Goal: Information Seeking & Learning: Learn about a topic

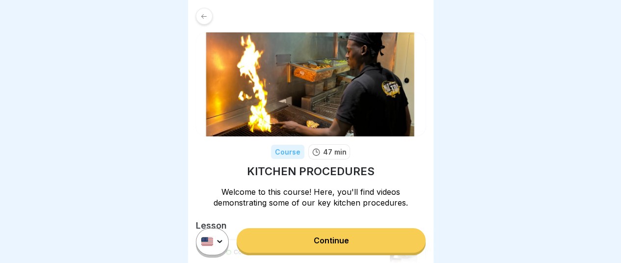
click at [336, 240] on link "Continue" at bounding box center [330, 240] width 188 height 25
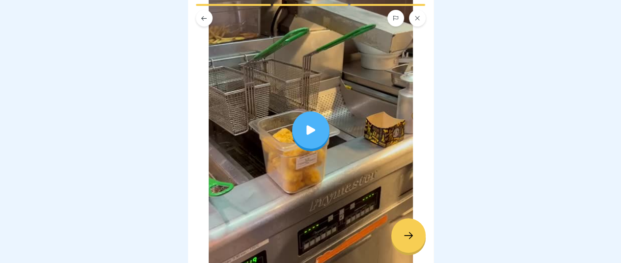
scroll to position [156, 0]
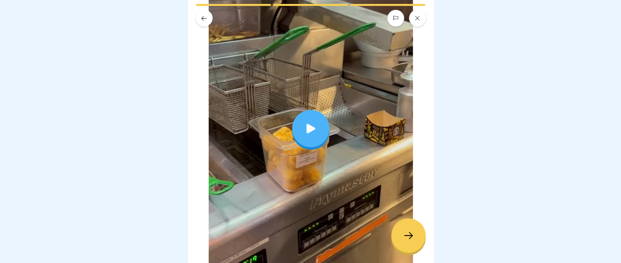
click at [304, 110] on div at bounding box center [310, 128] width 37 height 37
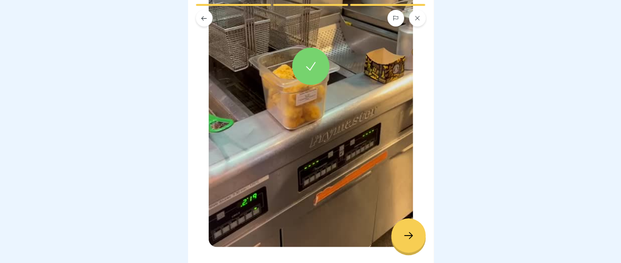
scroll to position [247, 0]
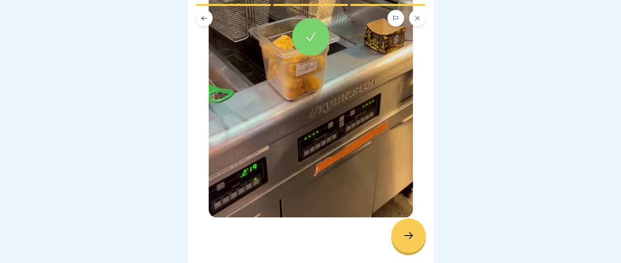
click at [407, 240] on icon at bounding box center [408, 236] width 12 height 12
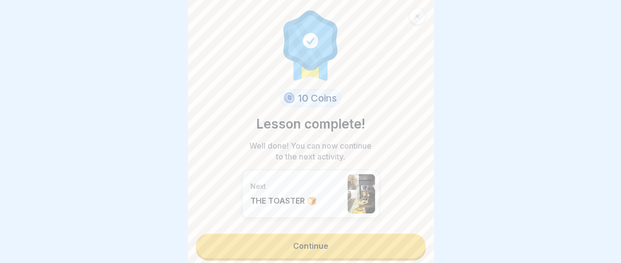
click at [319, 239] on link "Continue" at bounding box center [311, 246] width 230 height 25
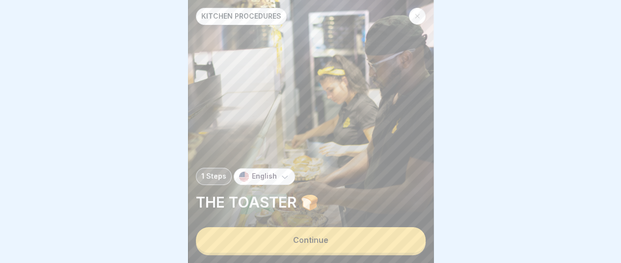
click at [323, 253] on button "Continue" at bounding box center [311, 240] width 230 height 26
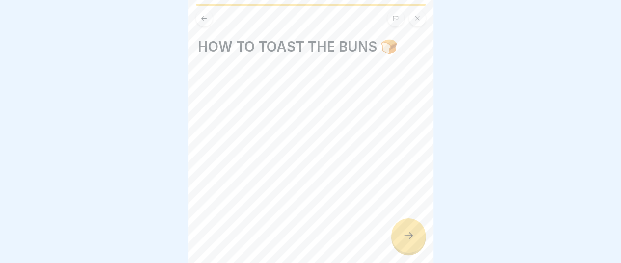
scroll to position [7, 0]
click at [401, 243] on div at bounding box center [408, 235] width 34 height 34
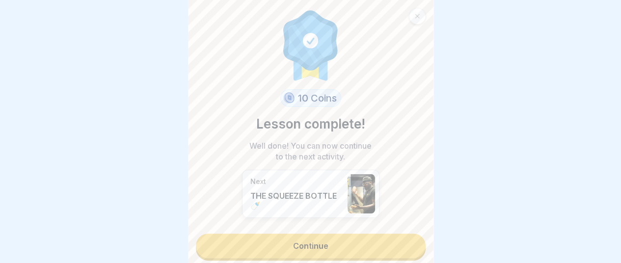
click at [331, 235] on link "Continue" at bounding box center [311, 246] width 230 height 25
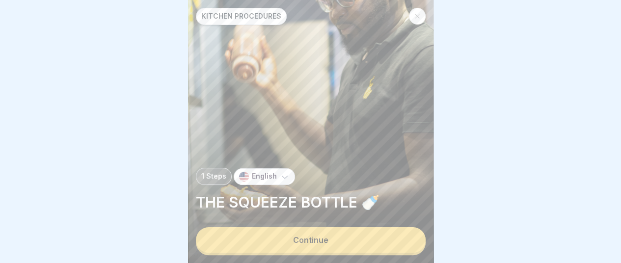
click at [318, 253] on button "Continue" at bounding box center [311, 240] width 230 height 26
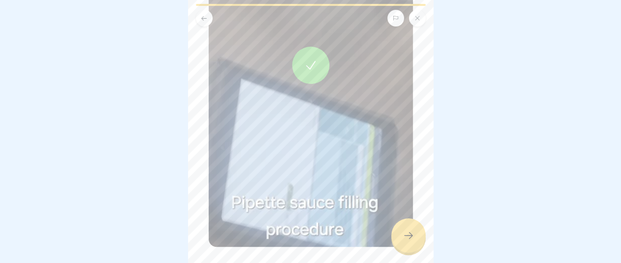
scroll to position [222, 0]
click at [309, 65] on div at bounding box center [310, 63] width 37 height 37
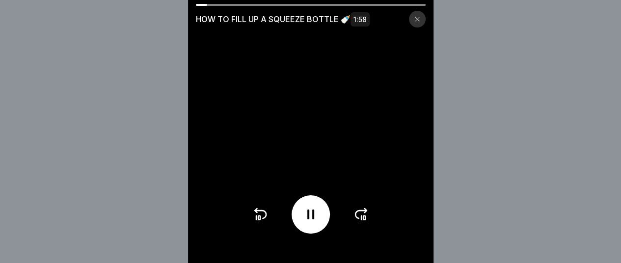
click at [365, 220] on icon at bounding box center [364, 218] width 2 height 4
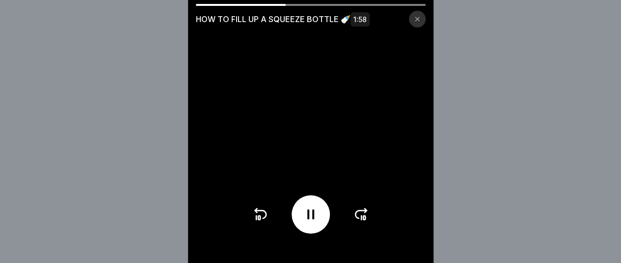
click at [365, 220] on icon at bounding box center [364, 218] width 2 height 4
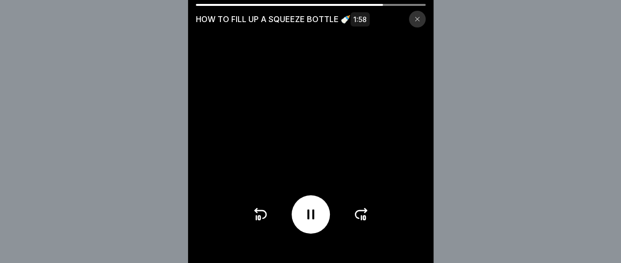
click at [365, 220] on icon at bounding box center [364, 218] width 2 height 4
click at [367, 224] on div at bounding box center [310, 214] width 117 height 38
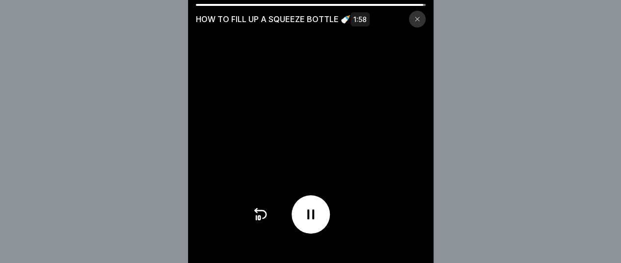
click at [367, 224] on div at bounding box center [310, 214] width 117 height 38
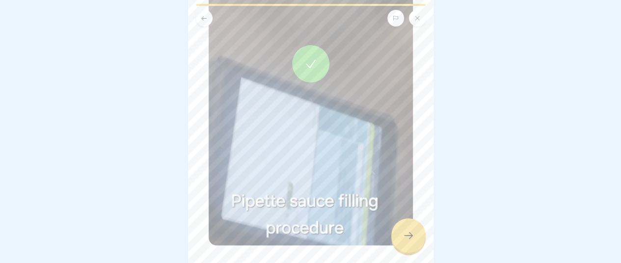
click at [420, 24] on button at bounding box center [417, 18] width 17 height 17
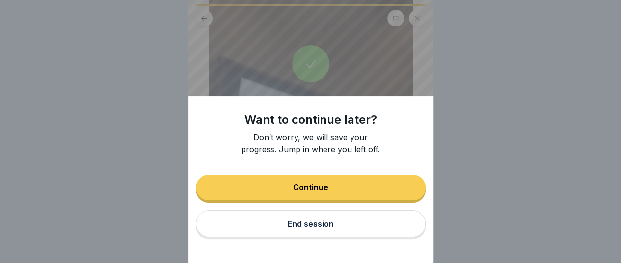
click at [363, 195] on button "Continue" at bounding box center [311, 188] width 230 height 26
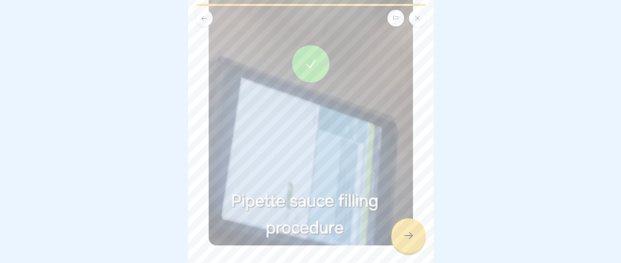
click at [414, 241] on div at bounding box center [408, 235] width 34 height 34
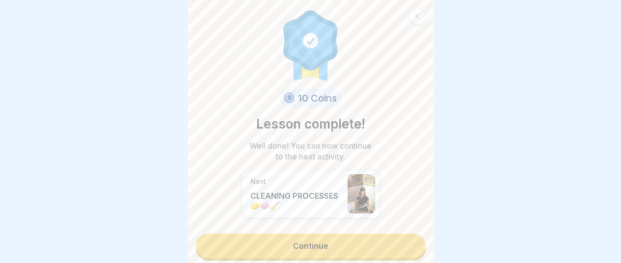
click at [356, 249] on link "Continue" at bounding box center [311, 246] width 230 height 25
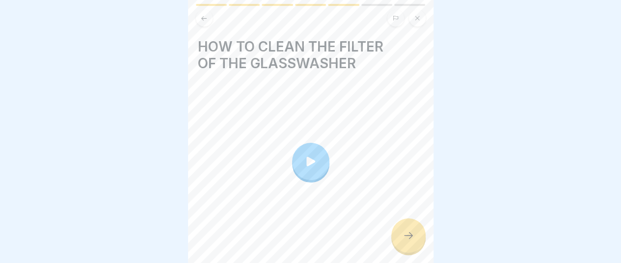
click at [310, 159] on icon at bounding box center [310, 160] width 9 height 9
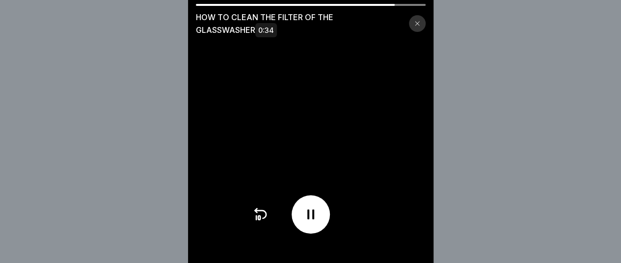
click at [422, 17] on div at bounding box center [417, 23] width 17 height 17
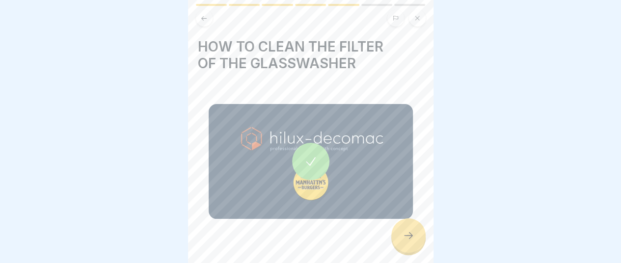
click at [418, 244] on div at bounding box center [408, 235] width 34 height 34
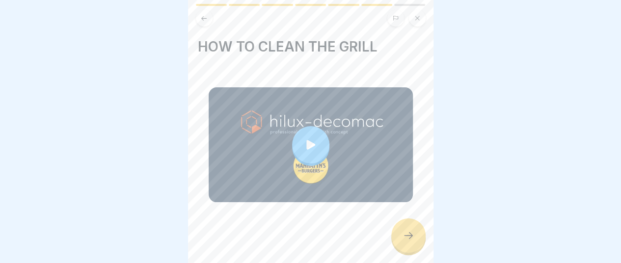
click at [313, 143] on icon at bounding box center [311, 145] width 14 height 14
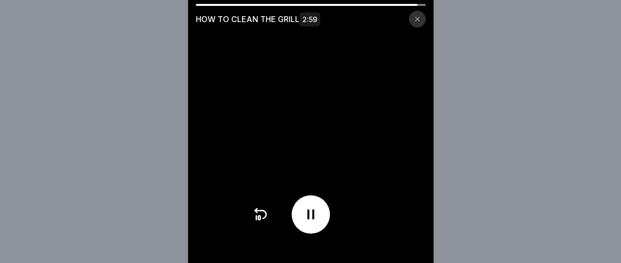
click at [420, 21] on icon at bounding box center [417, 19] width 6 height 6
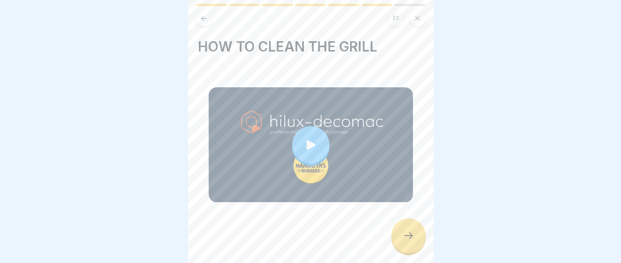
click at [412, 249] on div at bounding box center [408, 235] width 34 height 34
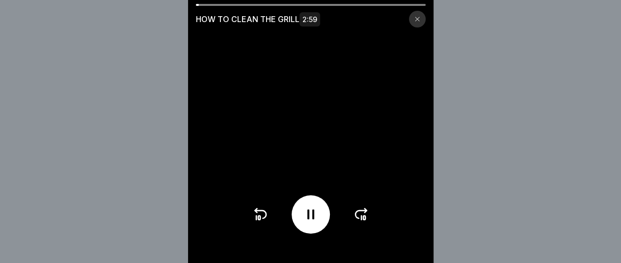
click at [367, 221] on icon at bounding box center [361, 215] width 16 height 16
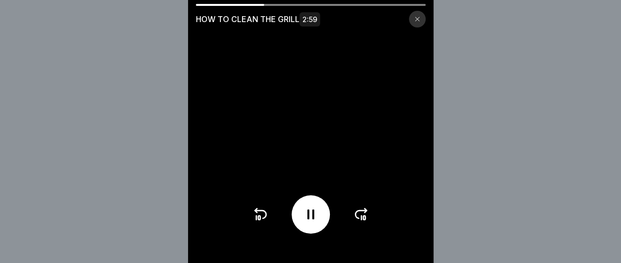
click at [367, 221] on icon at bounding box center [361, 215] width 16 height 16
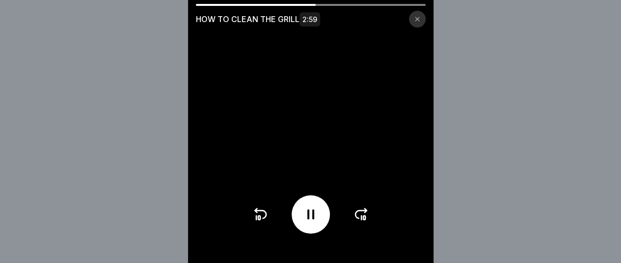
click at [367, 221] on icon at bounding box center [361, 215] width 16 height 16
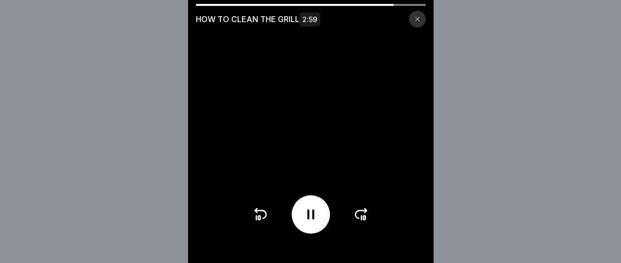
click at [367, 221] on icon at bounding box center [361, 215] width 16 height 16
click at [367, 221] on div at bounding box center [310, 214] width 117 height 38
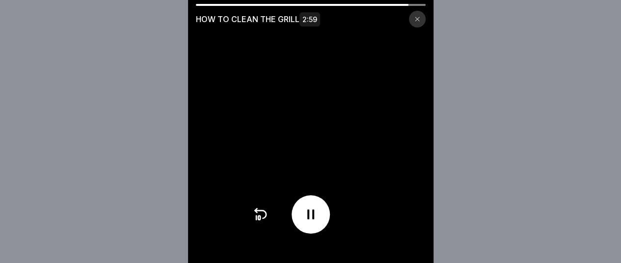
click at [367, 221] on div at bounding box center [310, 214] width 117 height 38
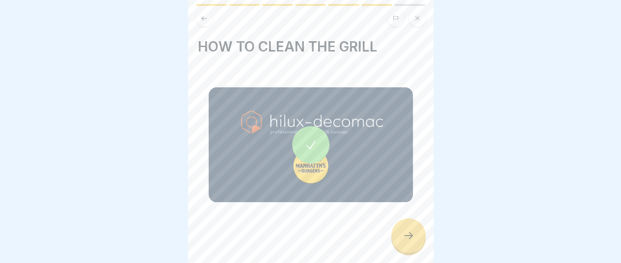
click at [408, 239] on icon at bounding box center [408, 236] width 12 height 12
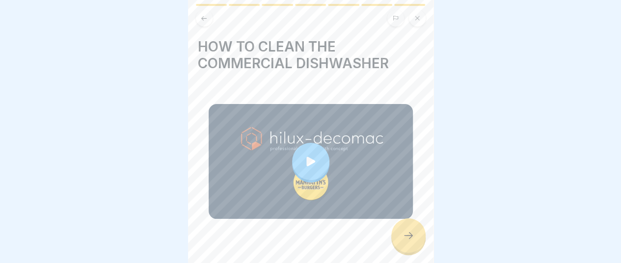
click at [307, 154] on div at bounding box center [310, 161] width 37 height 37
click at [412, 253] on div at bounding box center [408, 235] width 34 height 34
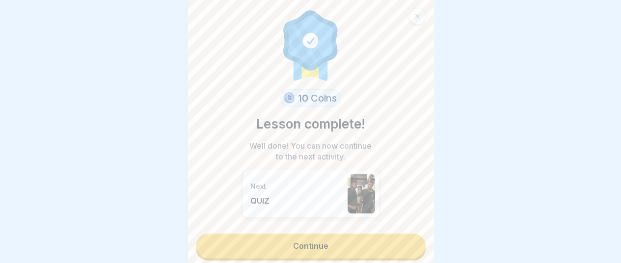
click at [350, 245] on link "Continue" at bounding box center [311, 246] width 230 height 25
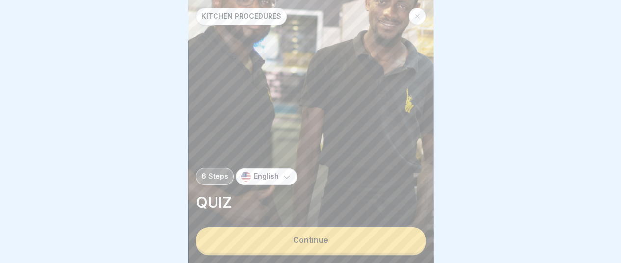
click at [360, 248] on button "Continue" at bounding box center [311, 240] width 230 height 26
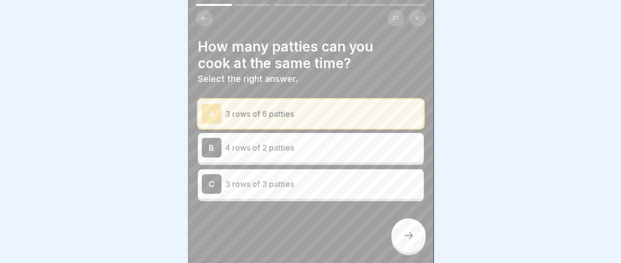
click at [370, 117] on p "3 rows of 6 patties" at bounding box center [322, 114] width 194 height 12
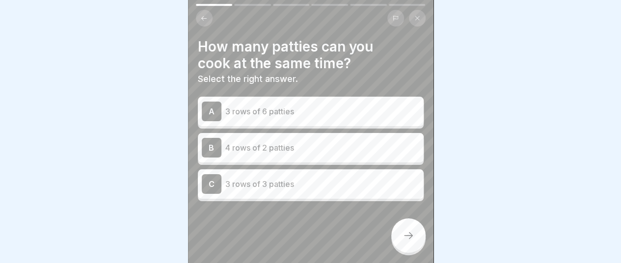
click at [379, 113] on p "3 rows of 6 patties" at bounding box center [322, 111] width 194 height 12
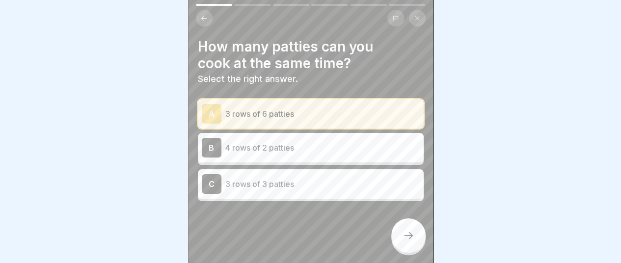
click at [418, 245] on div at bounding box center [408, 235] width 34 height 34
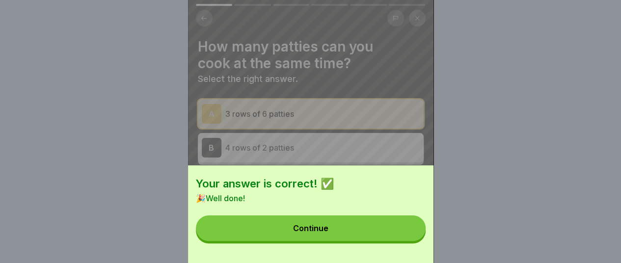
click at [390, 226] on button "Continue" at bounding box center [311, 228] width 230 height 26
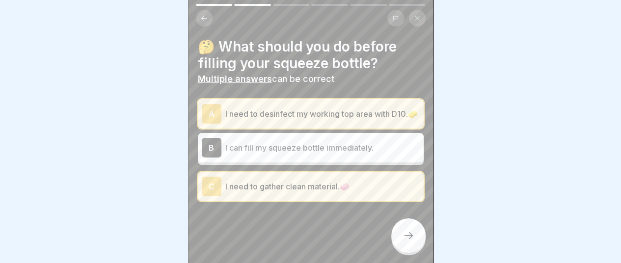
click at [347, 98] on div "🤔 What should you do before filling your squeeze bottle? Multiple answers can b…" at bounding box center [311, 119] width 226 height 163
click at [316, 192] on p "I need to gather clean material.🧼" at bounding box center [322, 187] width 194 height 12
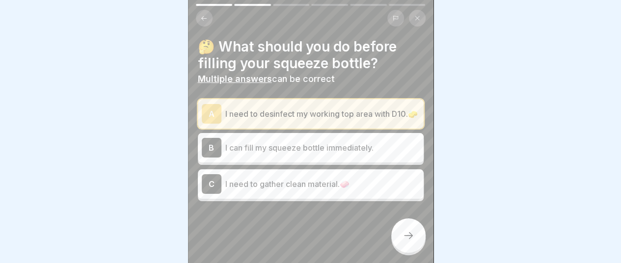
click at [353, 201] on div "A I need to desinfect my working top area with D10.🧽 B I can fill my squeeze bo…" at bounding box center [311, 150] width 226 height 102
click at [351, 194] on div "C I need to gather clean material.🧼" at bounding box center [311, 184] width 218 height 20
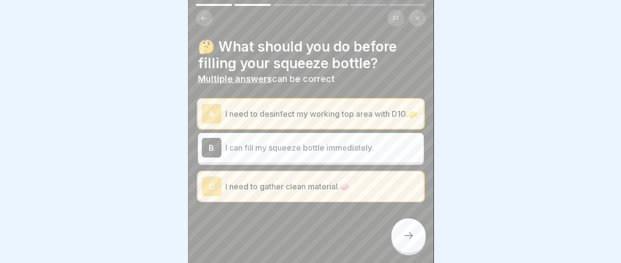
click at [415, 253] on div at bounding box center [408, 235] width 34 height 34
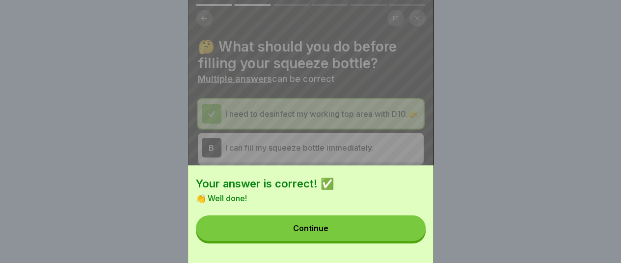
click at [392, 239] on button "Continue" at bounding box center [311, 228] width 230 height 26
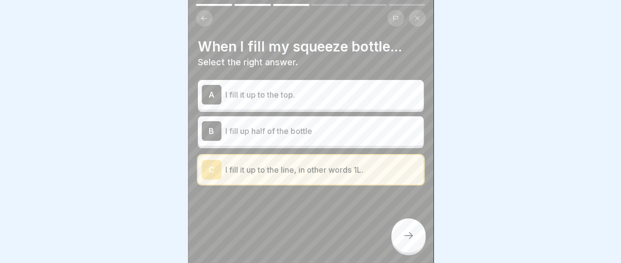
click at [410, 253] on div at bounding box center [408, 235] width 34 height 34
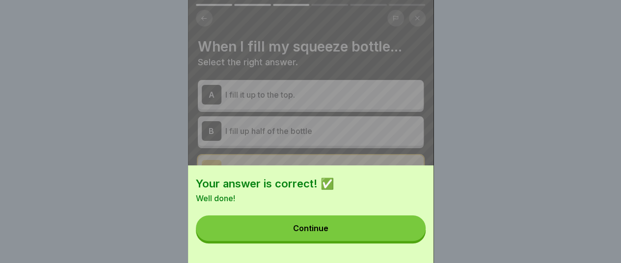
click at [381, 234] on button "Continue" at bounding box center [311, 228] width 230 height 26
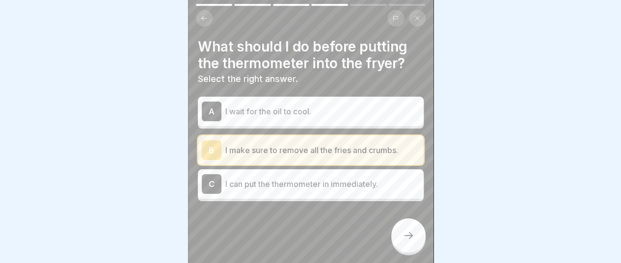
click at [387, 123] on div "A I wait for the oil to cool." at bounding box center [311, 111] width 226 height 29
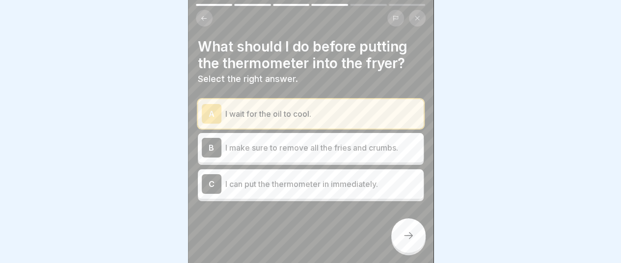
click at [380, 150] on p "I make sure to remove all the fries and crumbs." at bounding box center [322, 148] width 194 height 12
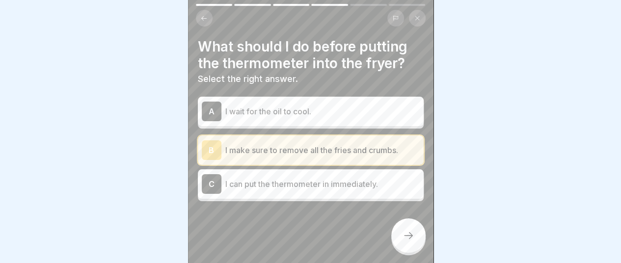
click at [404, 241] on icon at bounding box center [408, 236] width 12 height 12
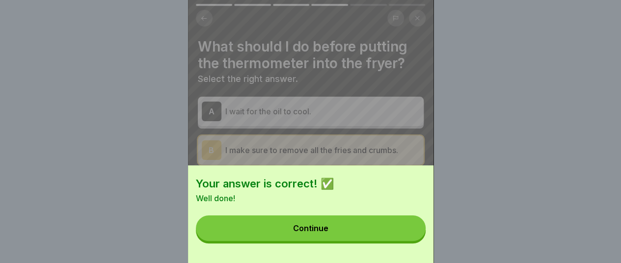
click at [384, 236] on button "Continue" at bounding box center [311, 228] width 230 height 26
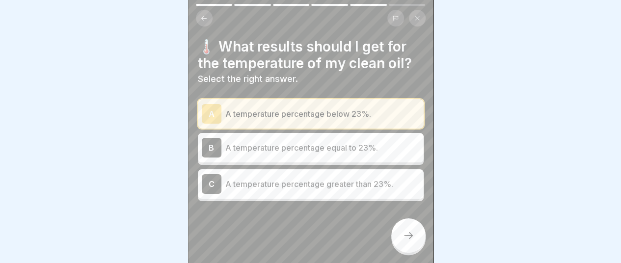
click at [409, 241] on icon at bounding box center [408, 236] width 12 height 12
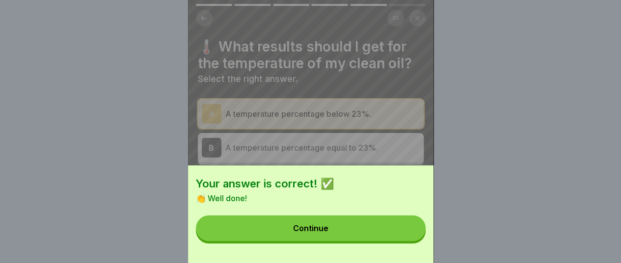
click at [391, 233] on button "Continue" at bounding box center [311, 228] width 230 height 26
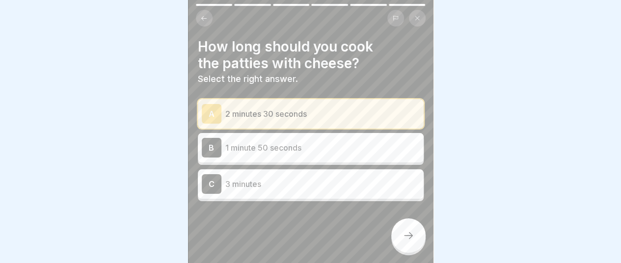
click at [407, 241] on icon at bounding box center [408, 236] width 12 height 12
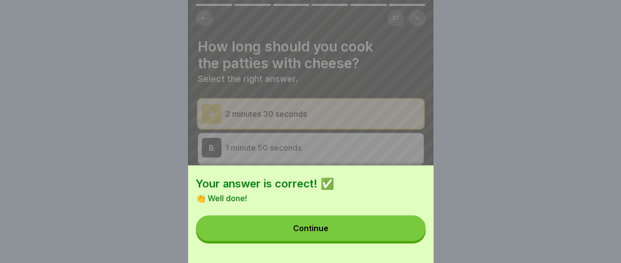
click at [407, 241] on button "Continue" at bounding box center [311, 228] width 230 height 26
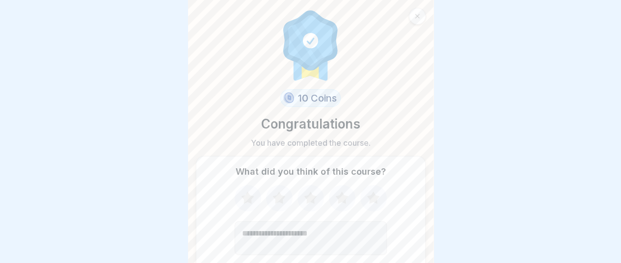
scroll to position [56, 0]
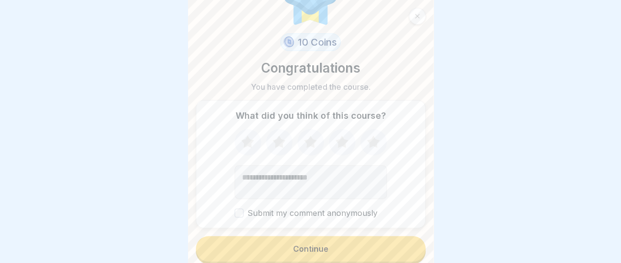
click at [361, 244] on button "Continue" at bounding box center [311, 249] width 230 height 26
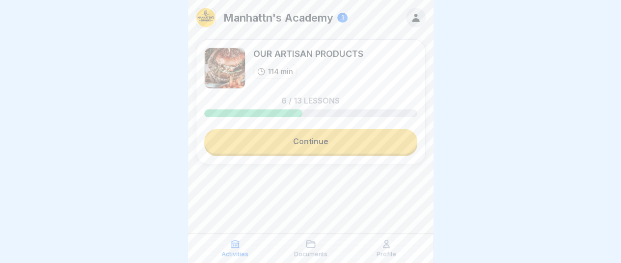
click at [333, 147] on link "Continue" at bounding box center [310, 141] width 213 height 25
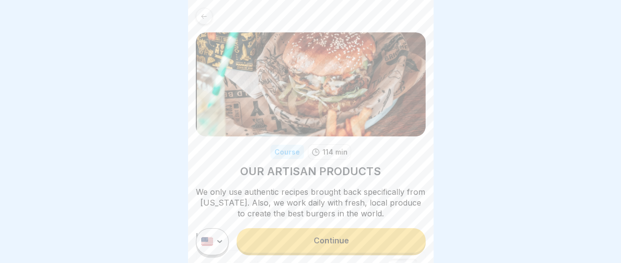
click at [344, 253] on link "Continue" at bounding box center [330, 240] width 188 height 25
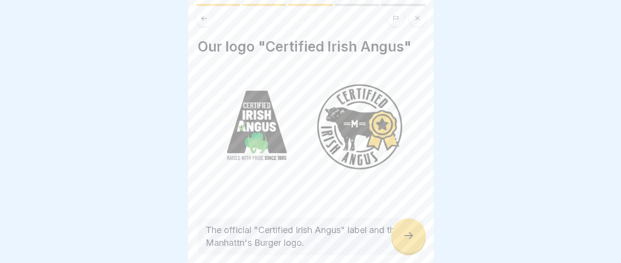
scroll to position [46, 0]
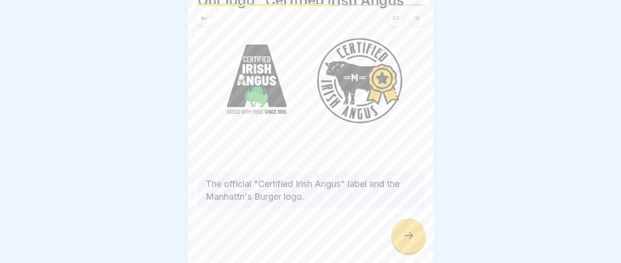
click at [412, 241] on icon at bounding box center [408, 236] width 12 height 12
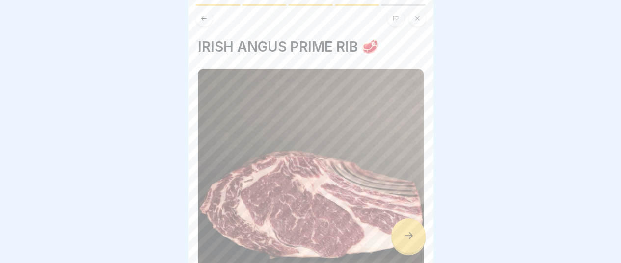
click at [412, 241] on icon at bounding box center [408, 236] width 12 height 12
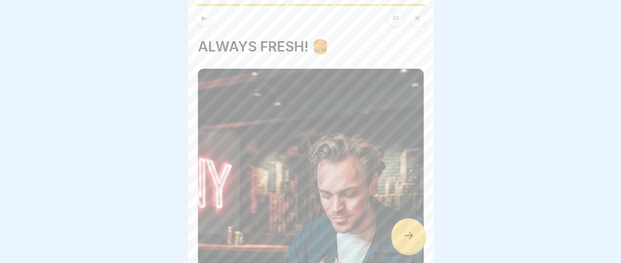
click at [412, 241] on icon at bounding box center [408, 236] width 12 height 12
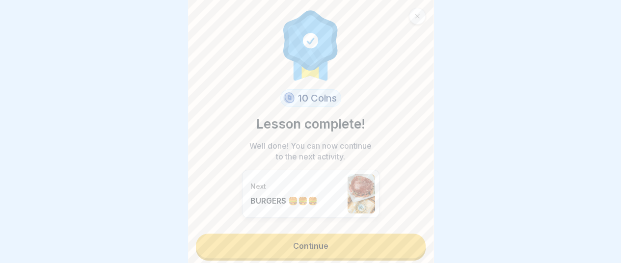
click at [395, 246] on link "Continue" at bounding box center [311, 246] width 230 height 25
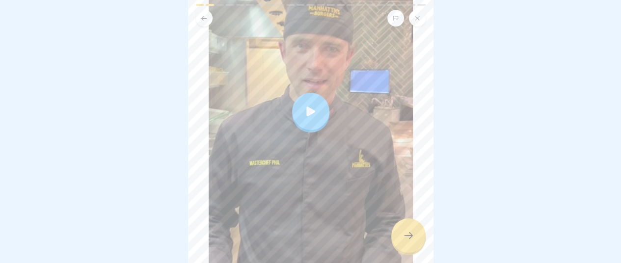
scroll to position [256, 0]
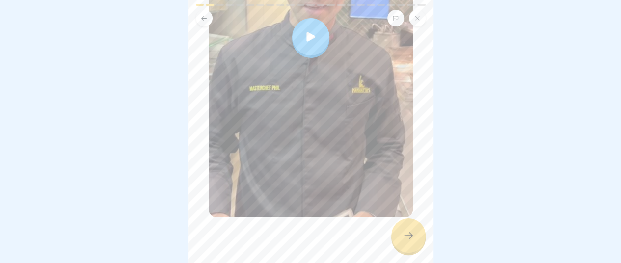
click at [327, 113] on div at bounding box center [310, 37] width 204 height 361
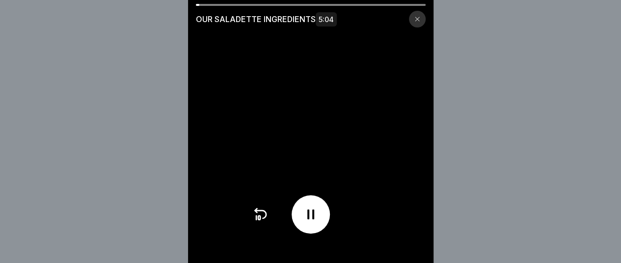
click at [327, 234] on div at bounding box center [310, 214] width 38 height 38
click at [323, 117] on video at bounding box center [310, 131] width 245 height 263
click at [323, 230] on div at bounding box center [310, 214] width 38 height 38
click at [318, 222] on icon at bounding box center [311, 215] width 16 height 16
